Goal: Use online tool/utility: Use online tool/utility

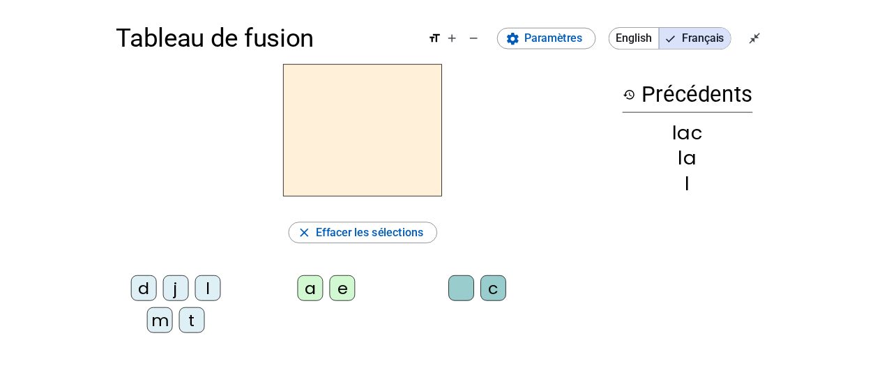
scroll to position [28, 0]
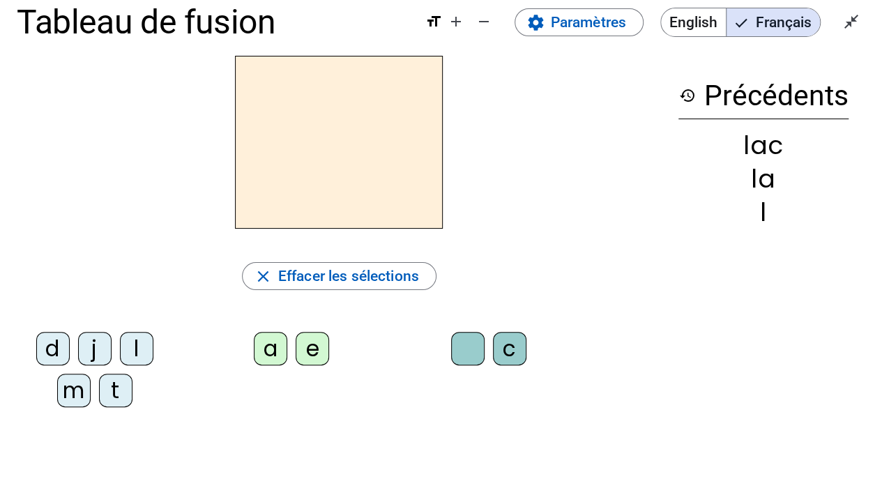
click at [105, 395] on div "t" at bounding box center [115, 390] width 33 height 33
click at [271, 350] on div "a" at bounding box center [270, 348] width 33 height 33
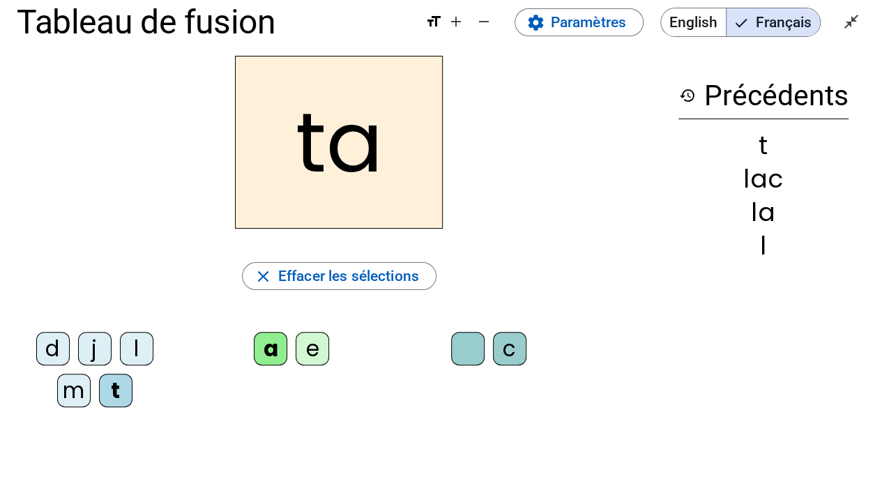
click at [507, 352] on div "c" at bounding box center [509, 348] width 33 height 33
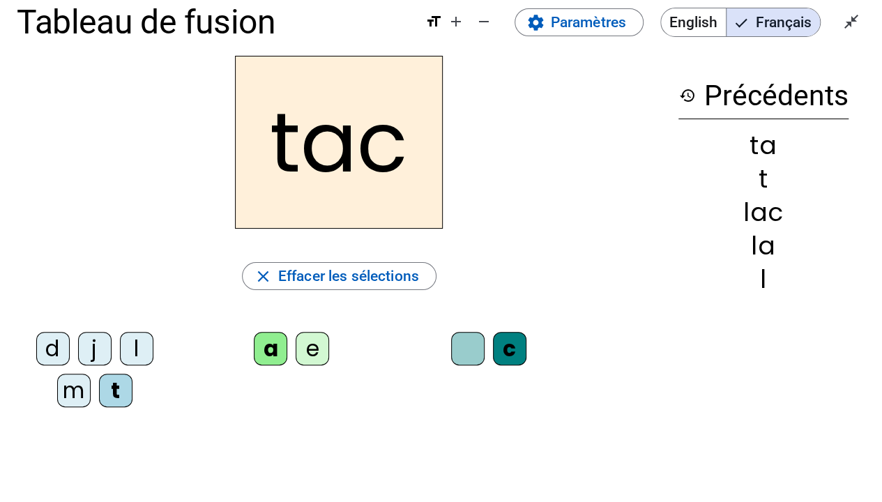
click at [470, 349] on div at bounding box center [467, 348] width 33 height 33
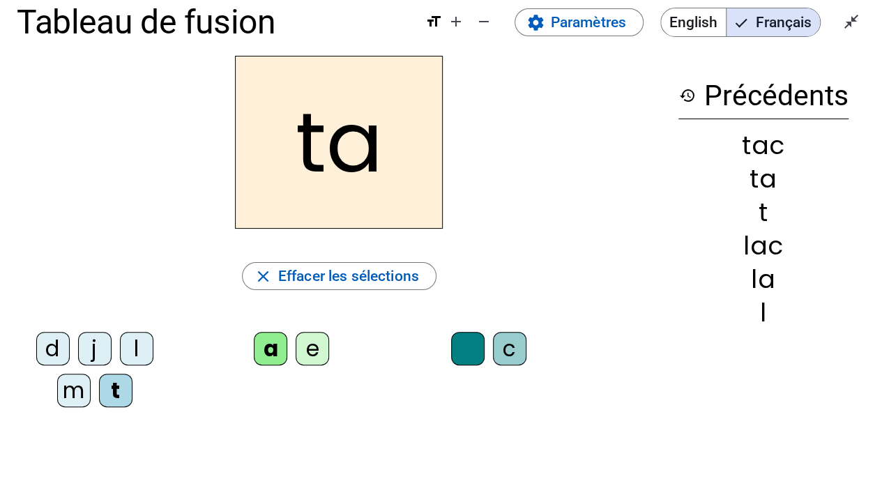
click at [300, 347] on div "e" at bounding box center [312, 348] width 33 height 33
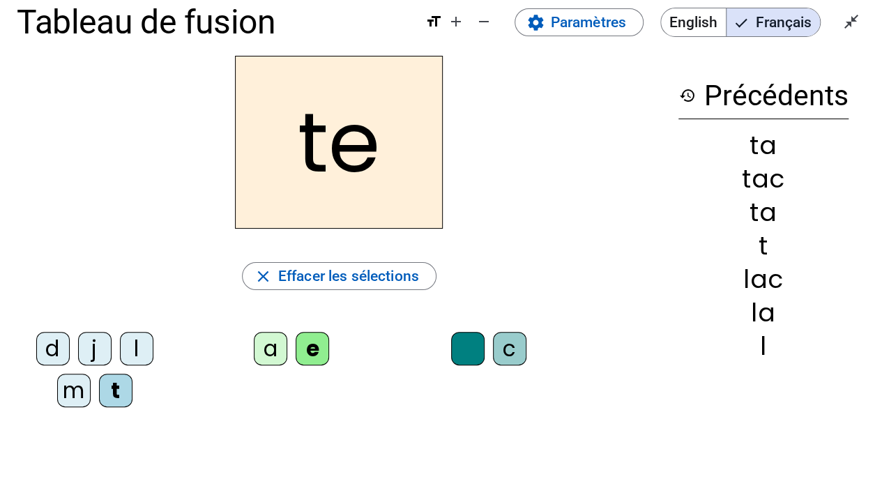
click at [99, 354] on div "j" at bounding box center [94, 348] width 33 height 33
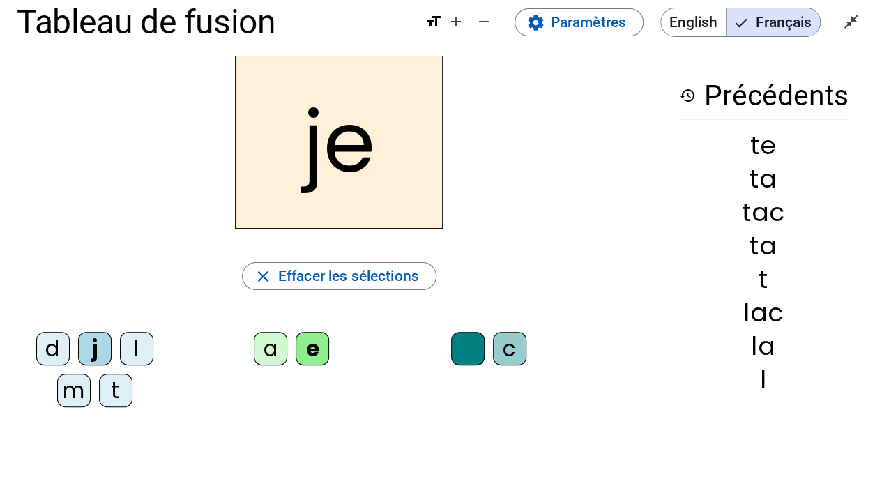
click at [49, 350] on div "d" at bounding box center [52, 348] width 33 height 33
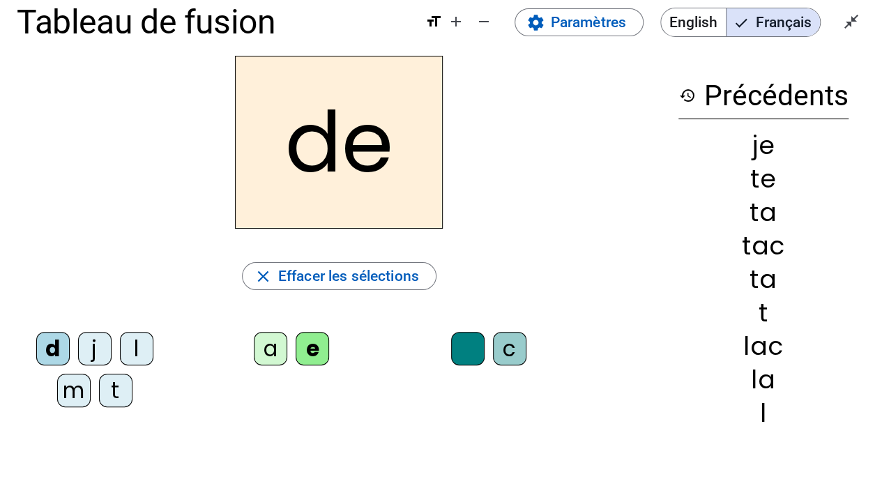
click at [72, 393] on div "m" at bounding box center [73, 390] width 33 height 33
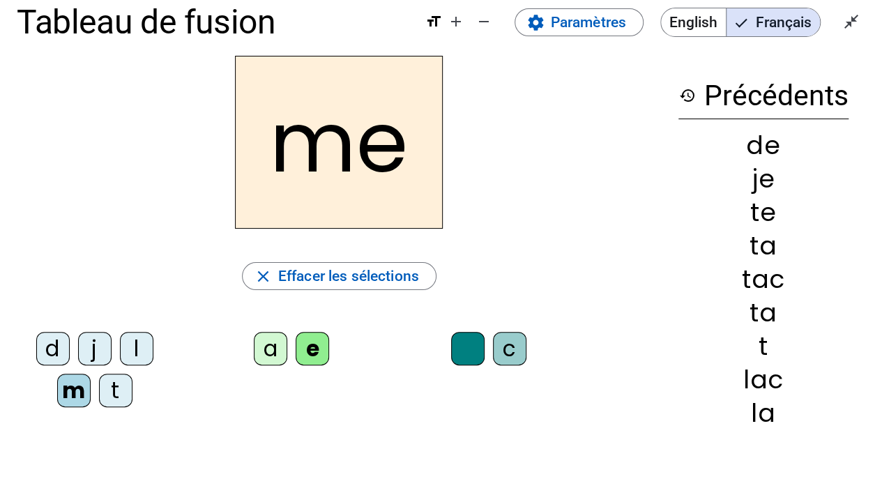
click at [266, 345] on div "a" at bounding box center [270, 348] width 33 height 33
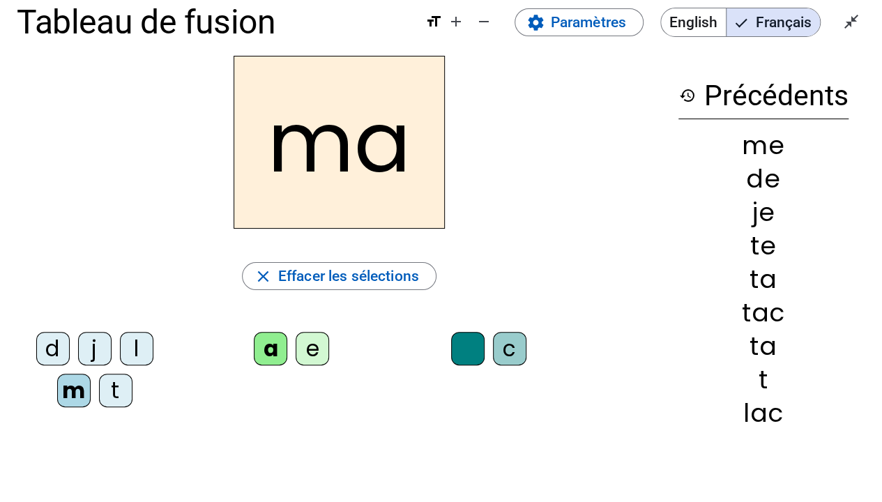
click at [132, 342] on div "l" at bounding box center [136, 348] width 33 height 33
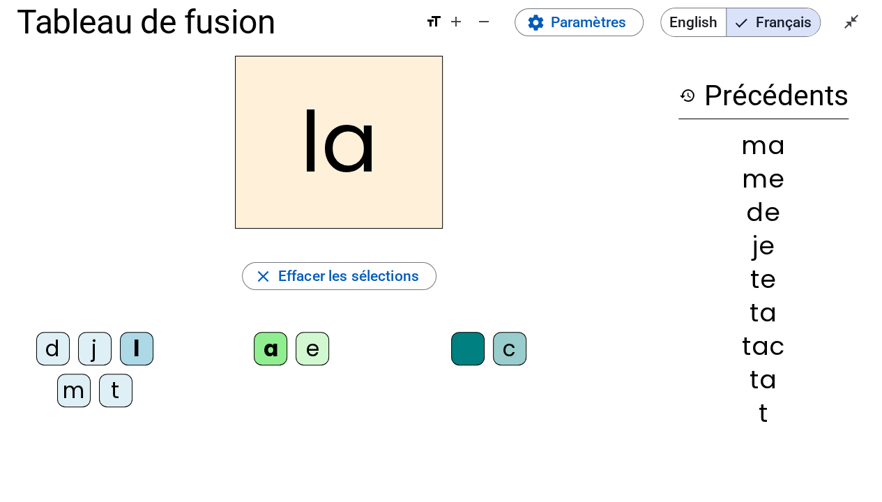
click at [504, 345] on div "c" at bounding box center [509, 348] width 33 height 33
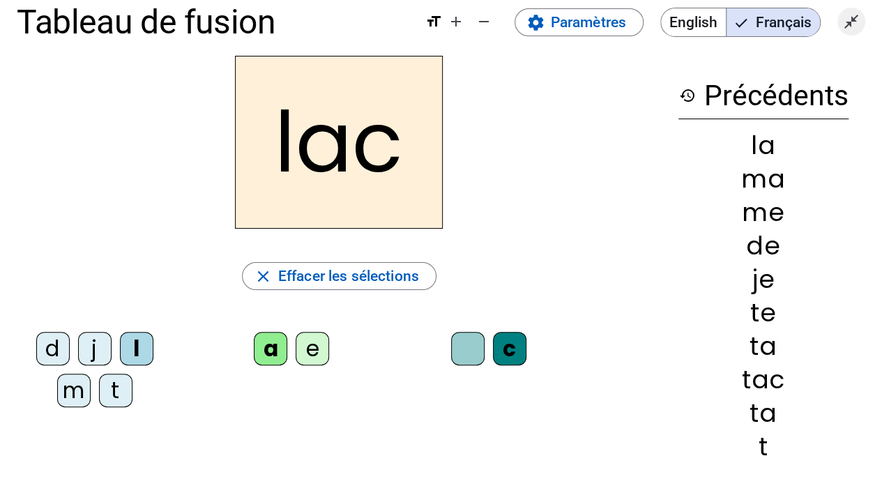
click at [855, 18] on mat-icon "close_fullscreen" at bounding box center [851, 21] width 17 height 17
